Goal: Task Accomplishment & Management: Manage account settings

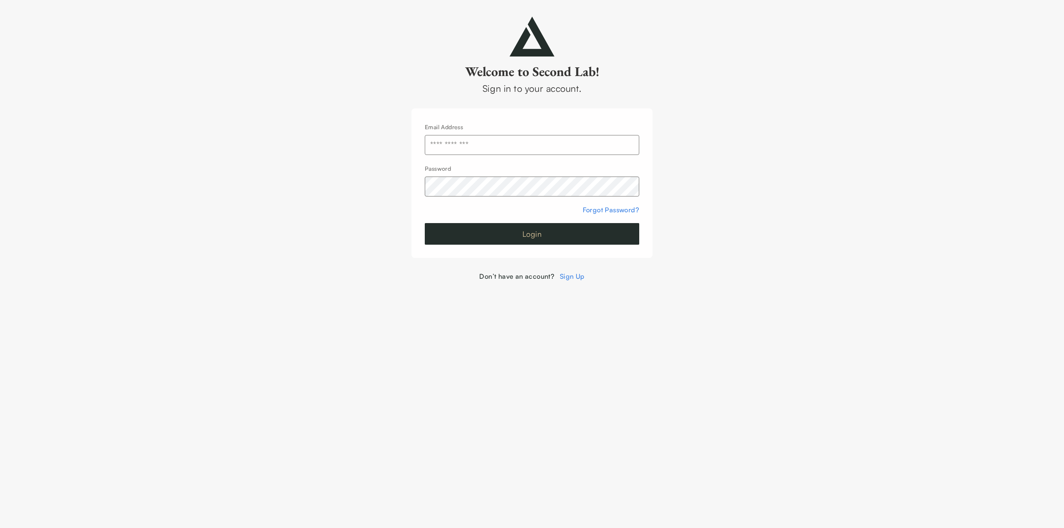
type input "**********"
click at [527, 236] on button "Login" at bounding box center [532, 234] width 214 height 22
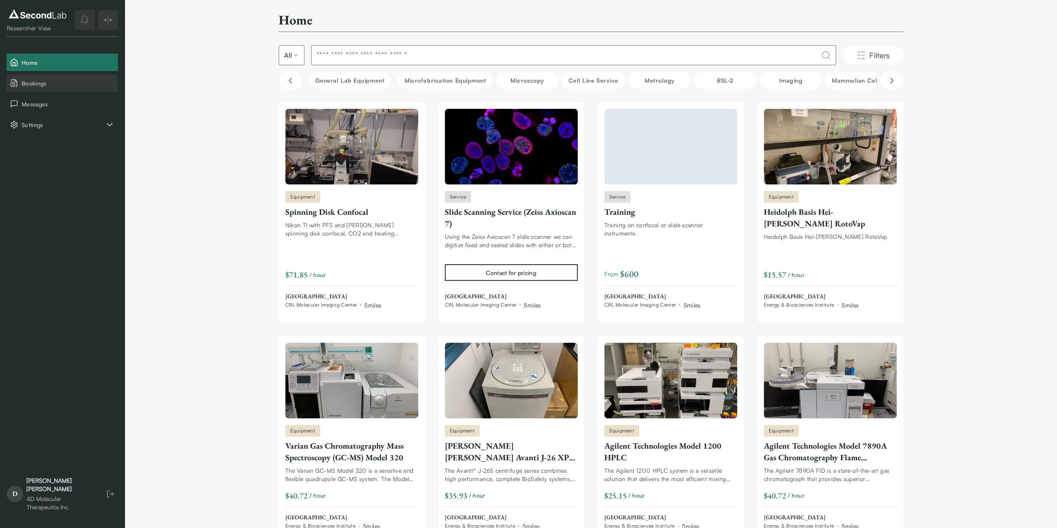
click at [45, 82] on span "Bookings" at bounding box center [68, 83] width 93 height 9
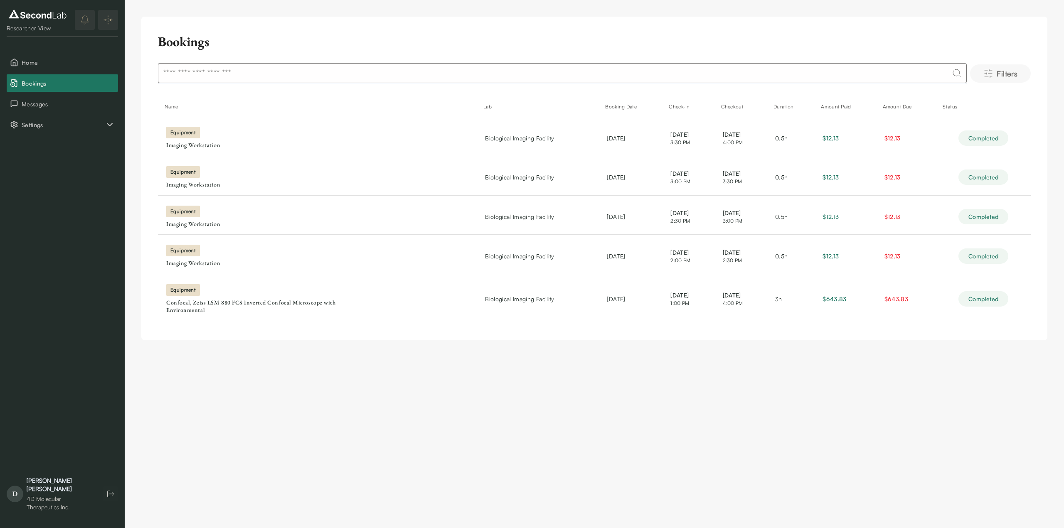
click at [999, 77] on span "Filters" at bounding box center [1006, 74] width 21 height 12
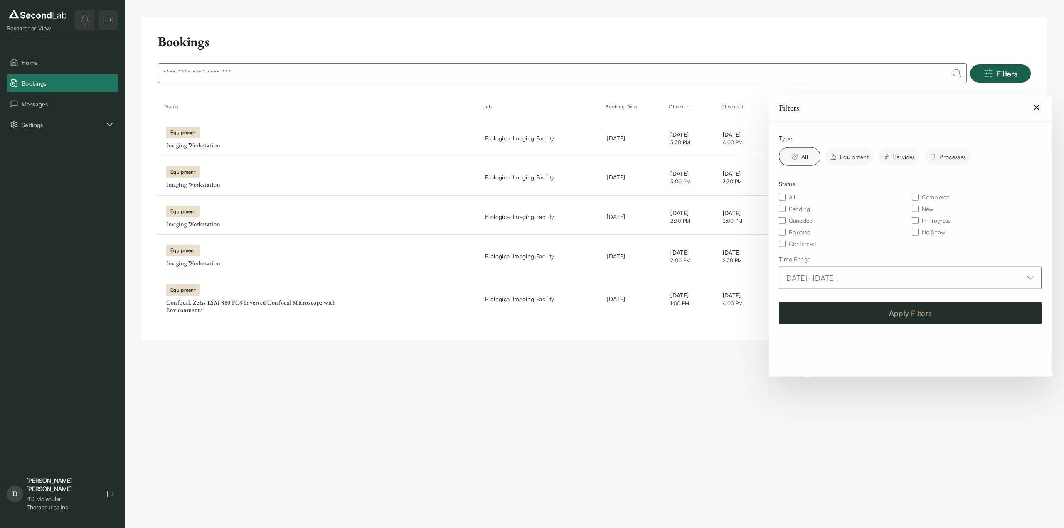
click at [893, 312] on button "Apply Filters" at bounding box center [910, 313] width 263 height 22
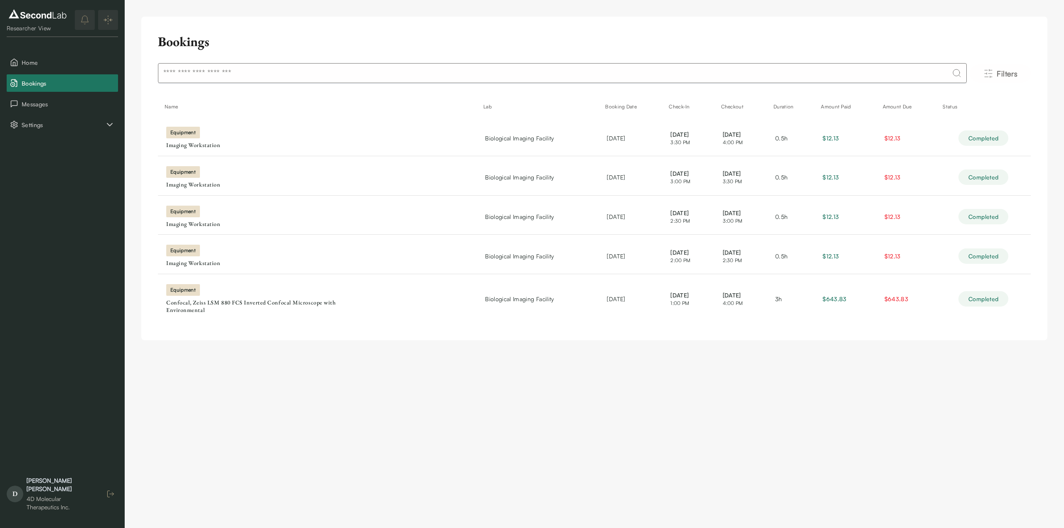
click at [111, 502] on button "button" at bounding box center [110, 494] width 15 height 15
